Goal: Navigation & Orientation: Find specific page/section

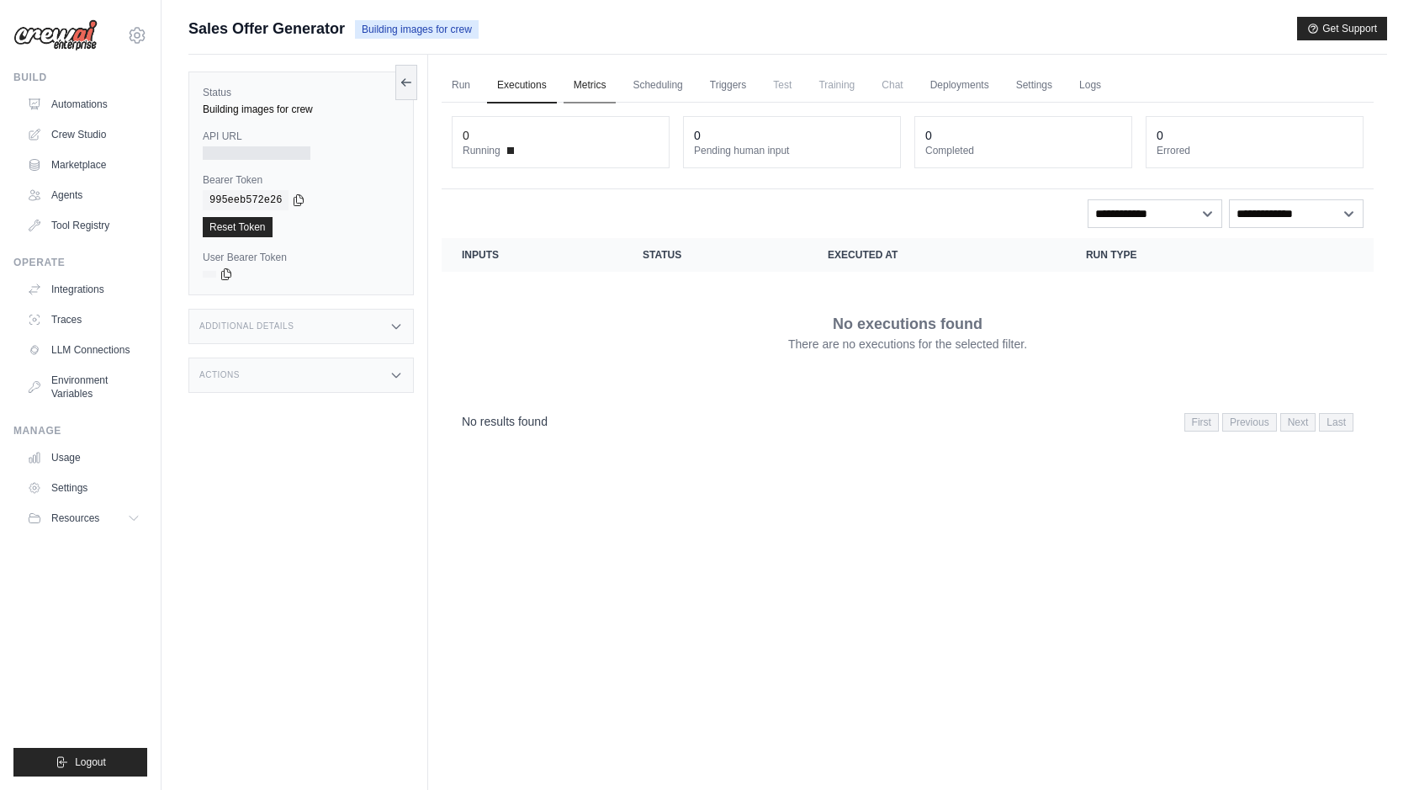
click at [576, 87] on link "Metrics" at bounding box center [589, 85] width 53 height 35
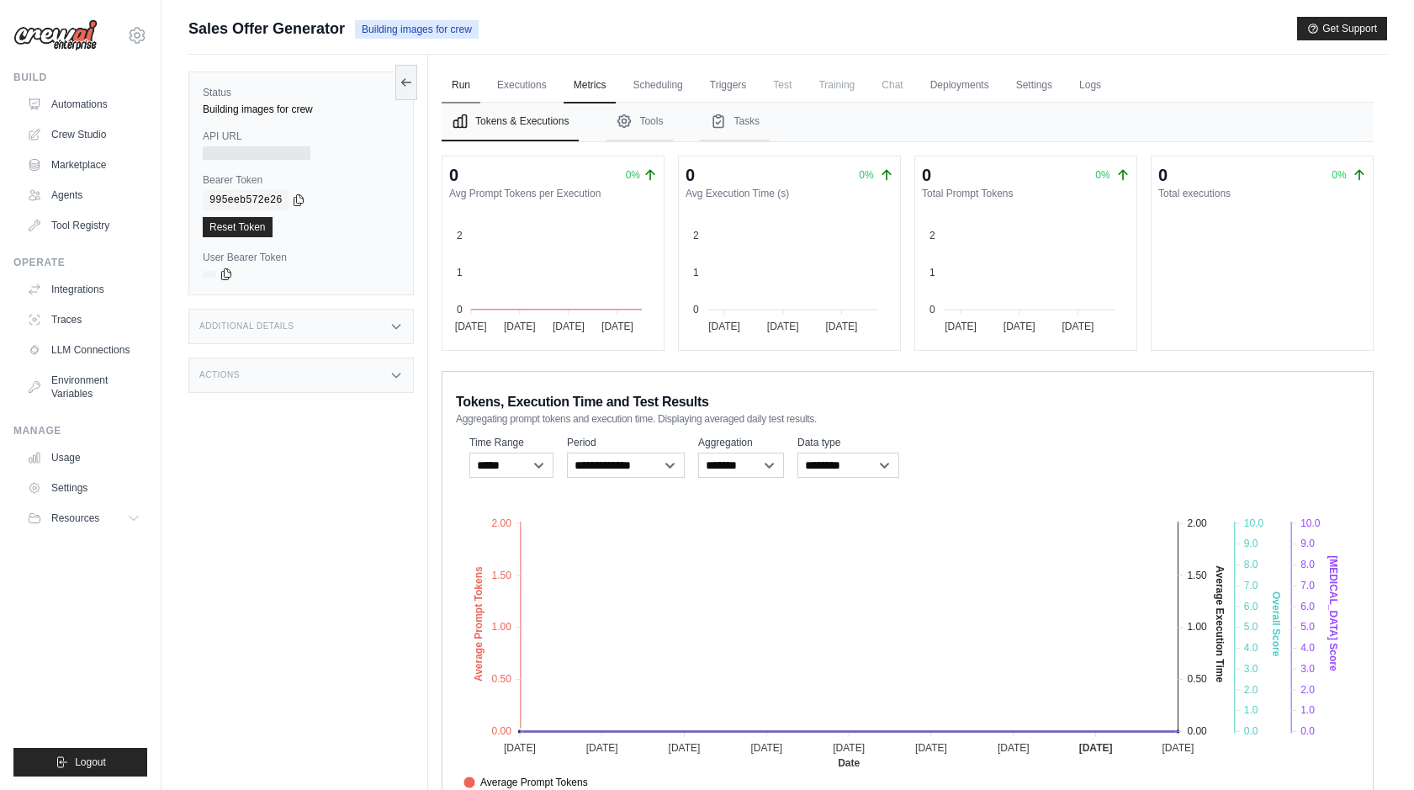
click at [461, 87] on link "Run" at bounding box center [460, 85] width 39 height 35
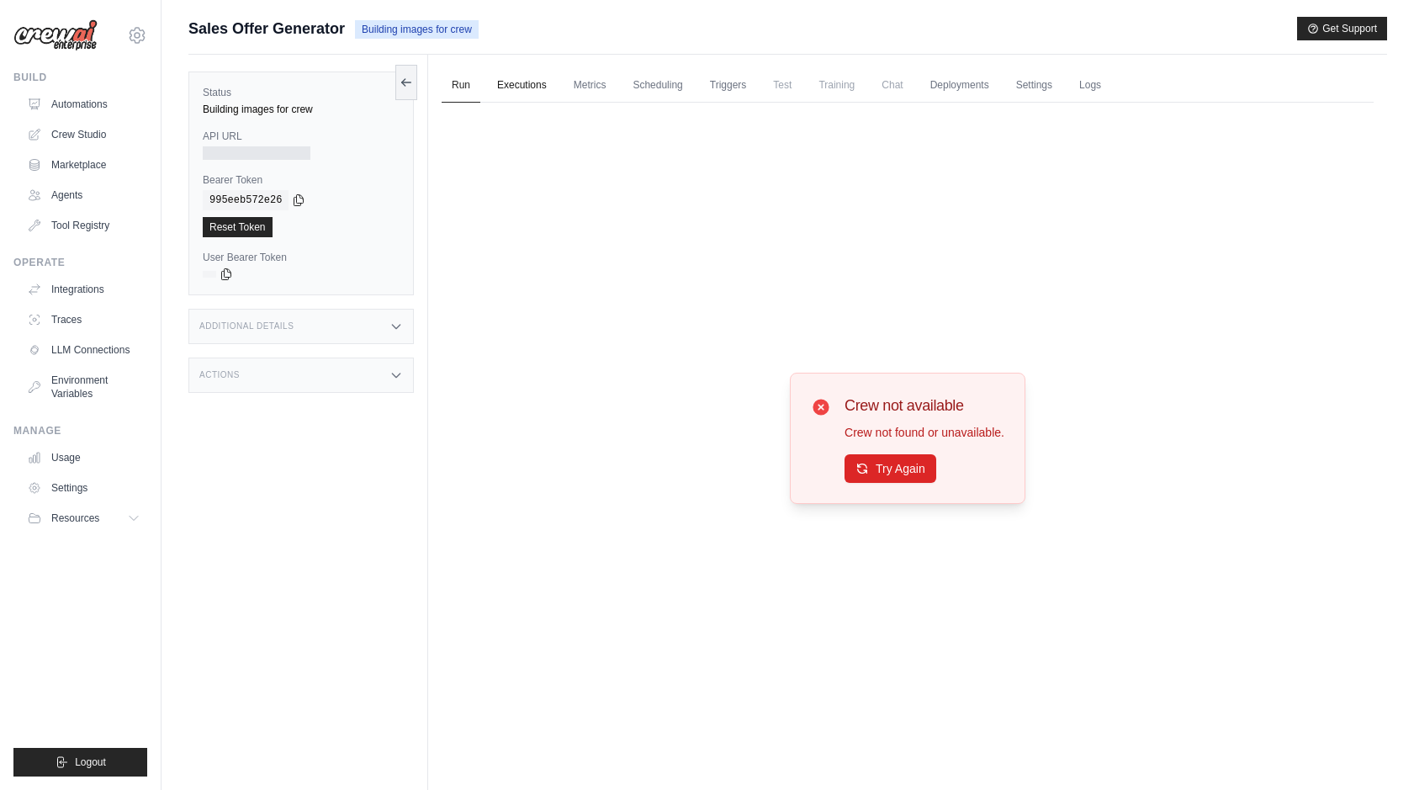
click at [518, 81] on link "Executions" at bounding box center [522, 85] width 70 height 35
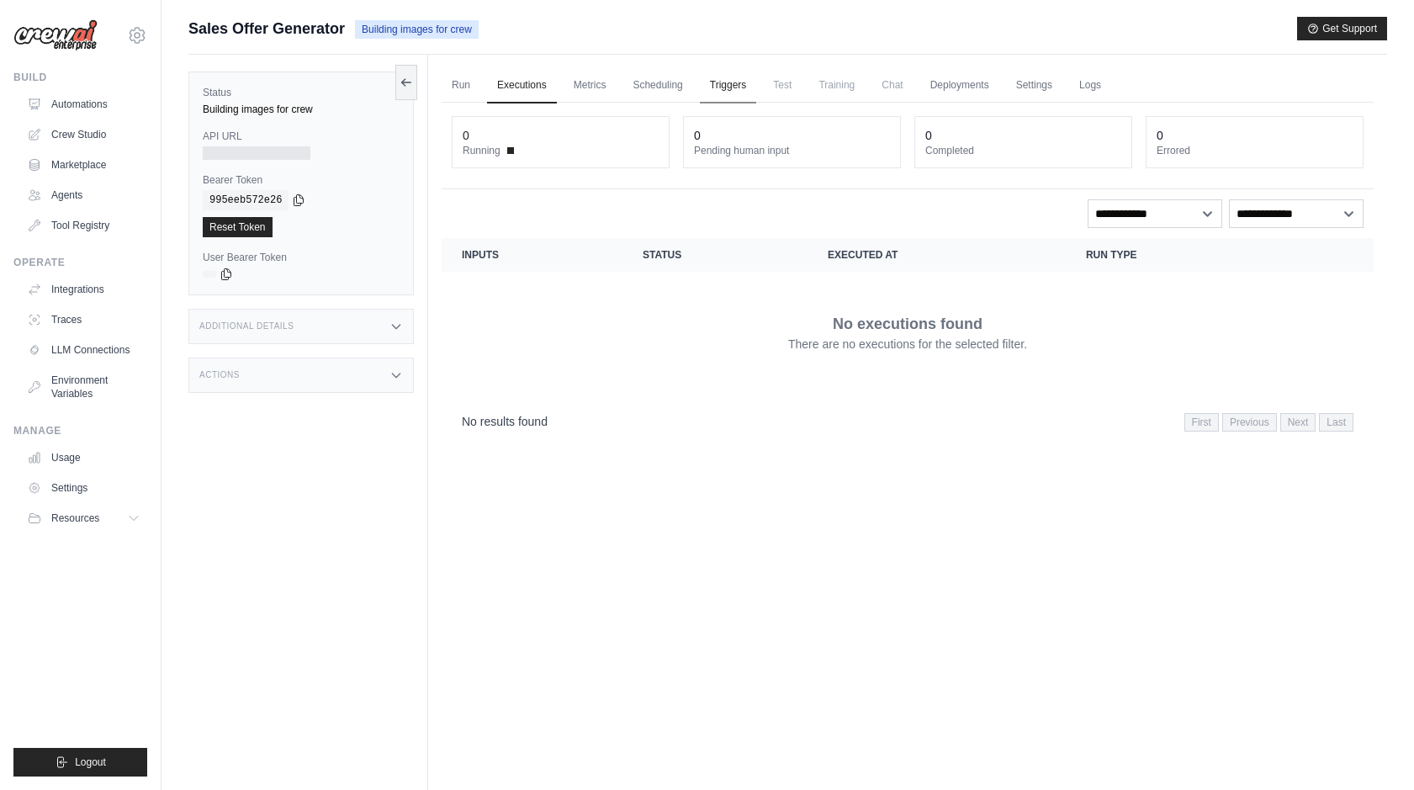
click at [738, 82] on link "Triggers" at bounding box center [728, 85] width 57 height 35
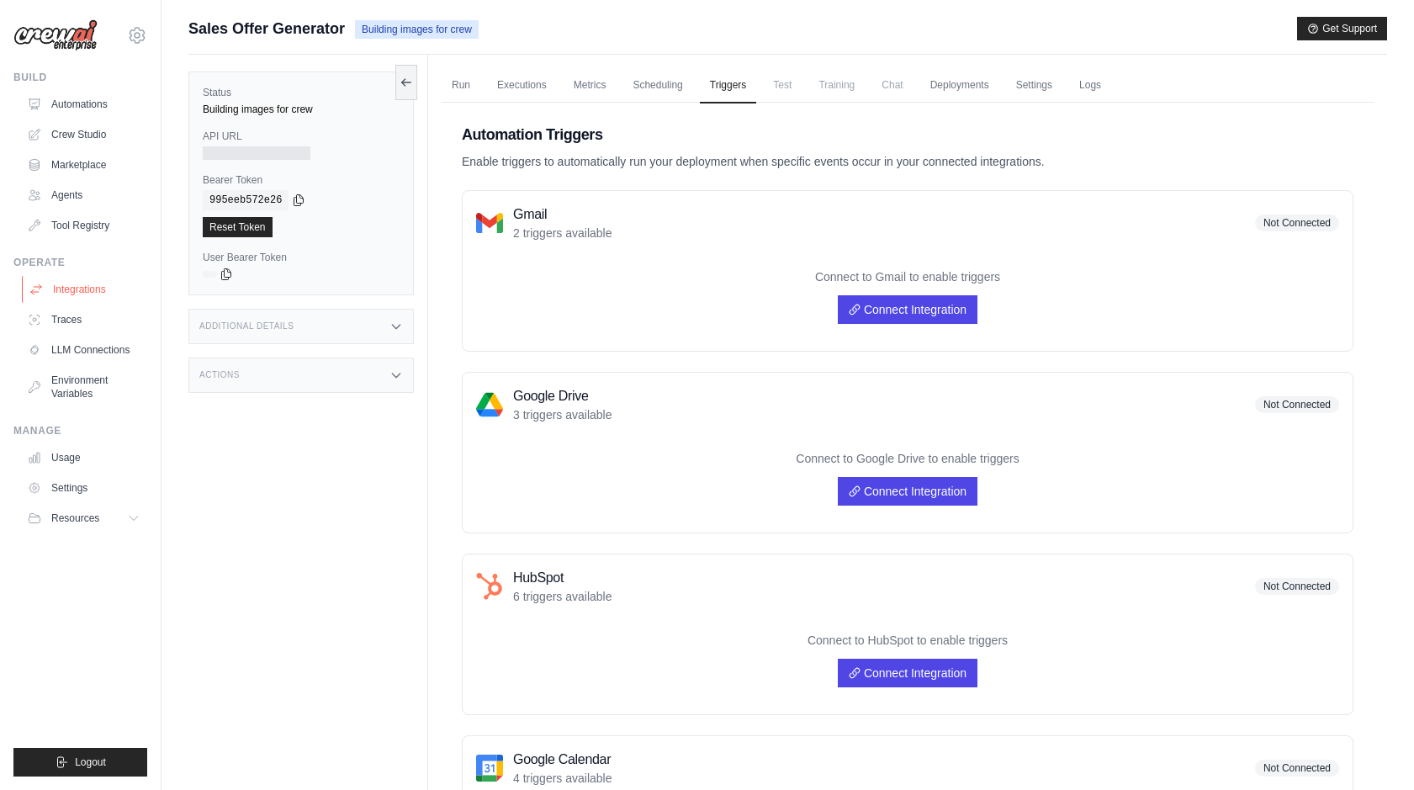
click at [75, 290] on link "Integrations" at bounding box center [85, 289] width 127 height 27
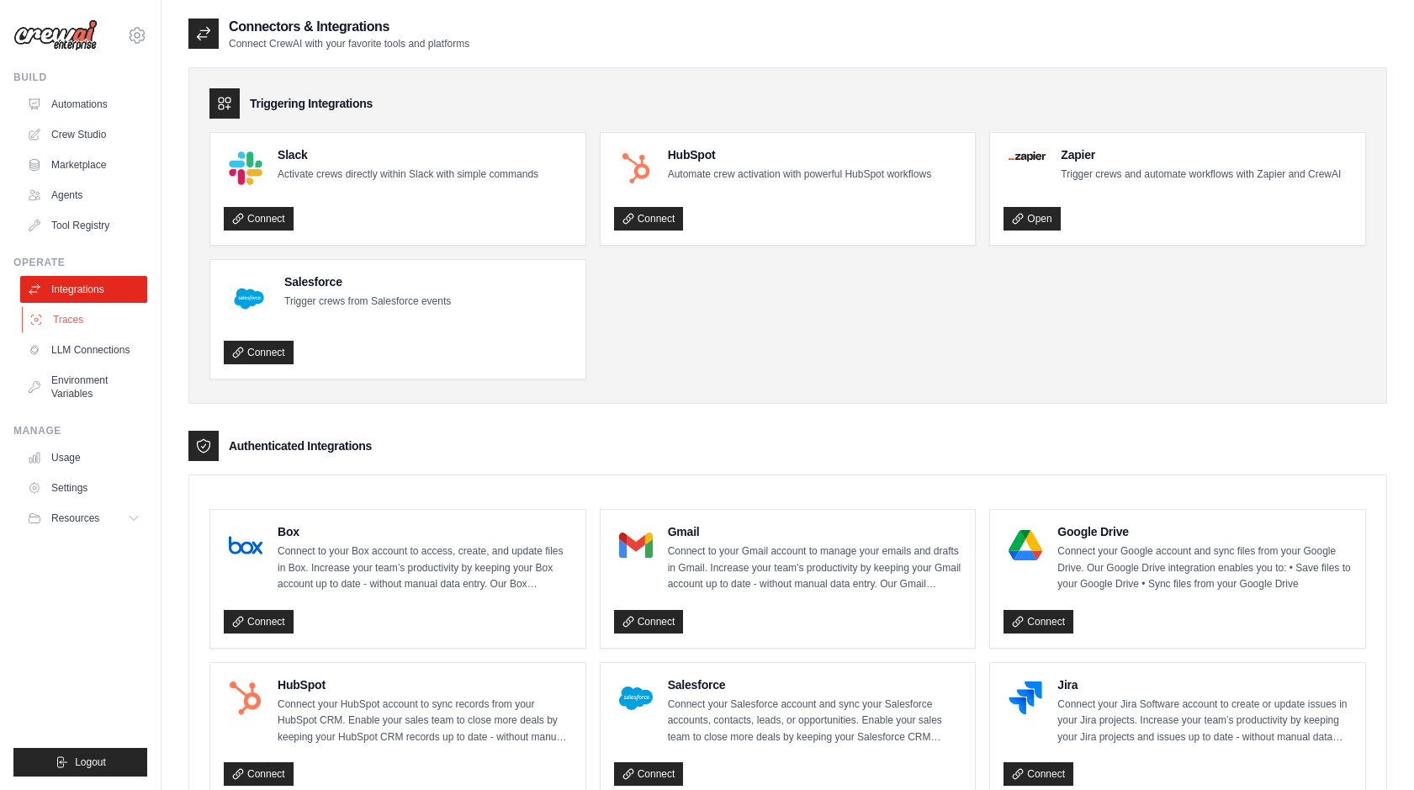
click at [68, 323] on link "Traces" at bounding box center [85, 319] width 127 height 27
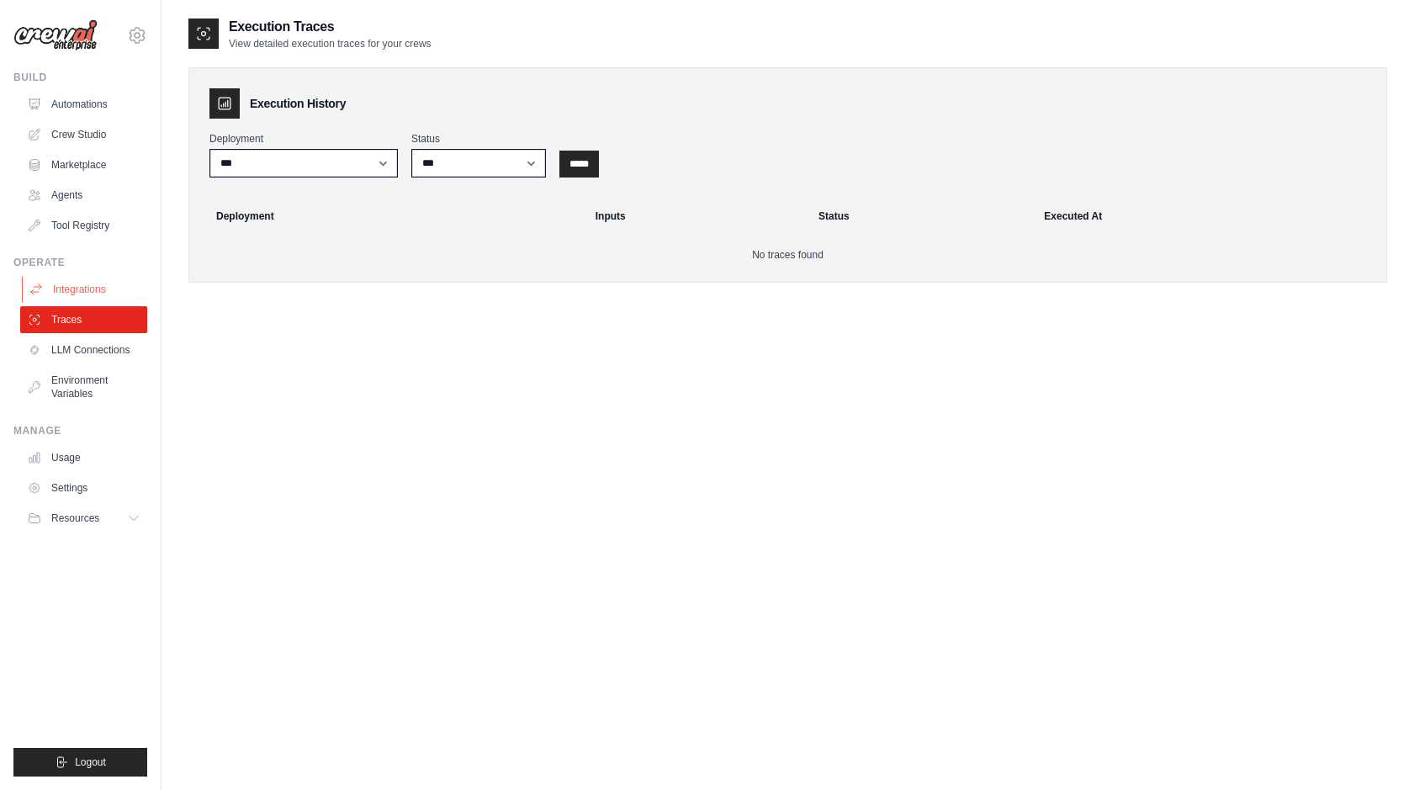
click at [71, 288] on link "Integrations" at bounding box center [85, 289] width 127 height 27
